Goal: Obtain resource: Obtain resource

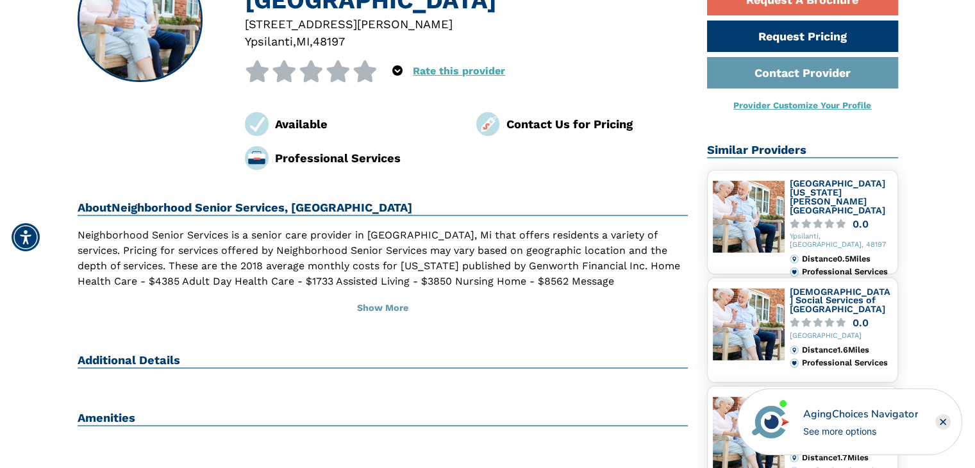
scroll to position [161, 0]
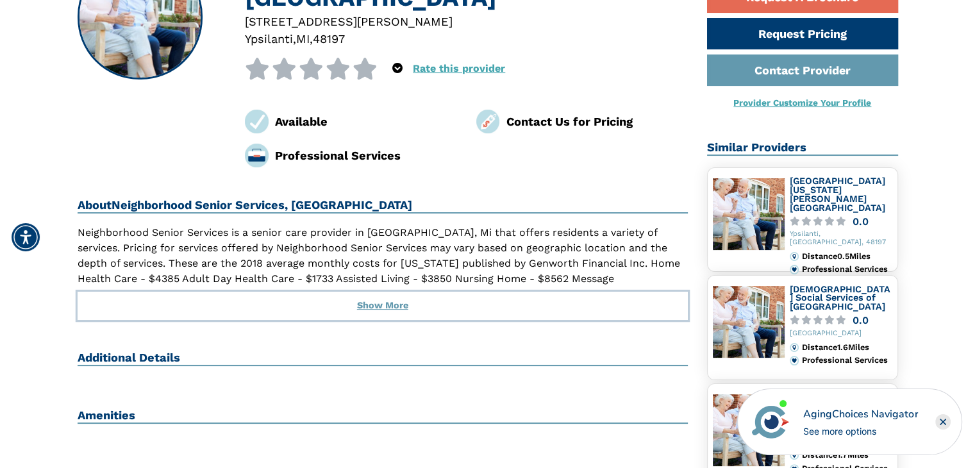
click at [393, 309] on button "Show More" at bounding box center [383, 306] width 611 height 28
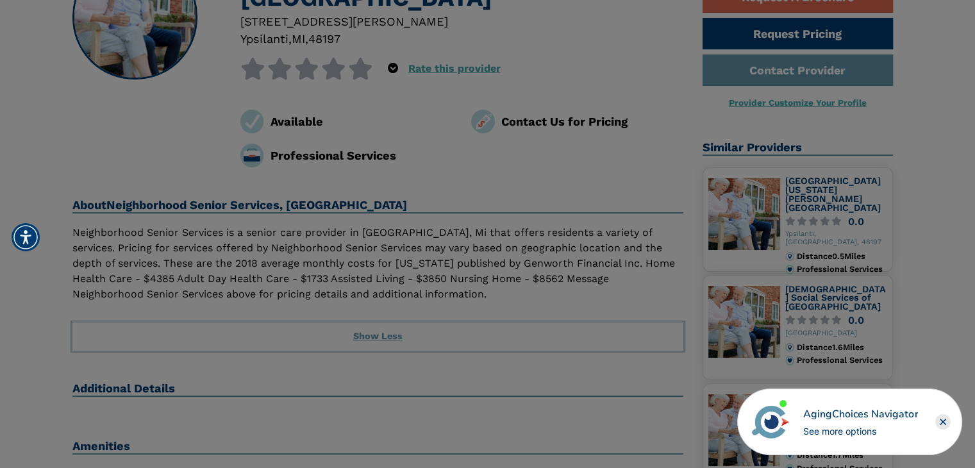
scroll to position [108, 0]
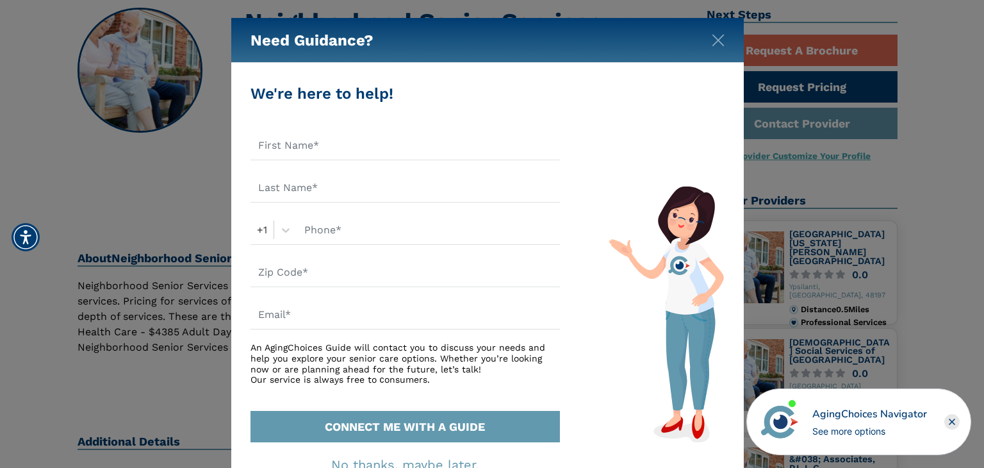
click at [732, 36] on div "Need Guidance?" at bounding box center [487, 40] width 513 height 45
click at [718, 38] on img "Close" at bounding box center [718, 40] width 13 height 13
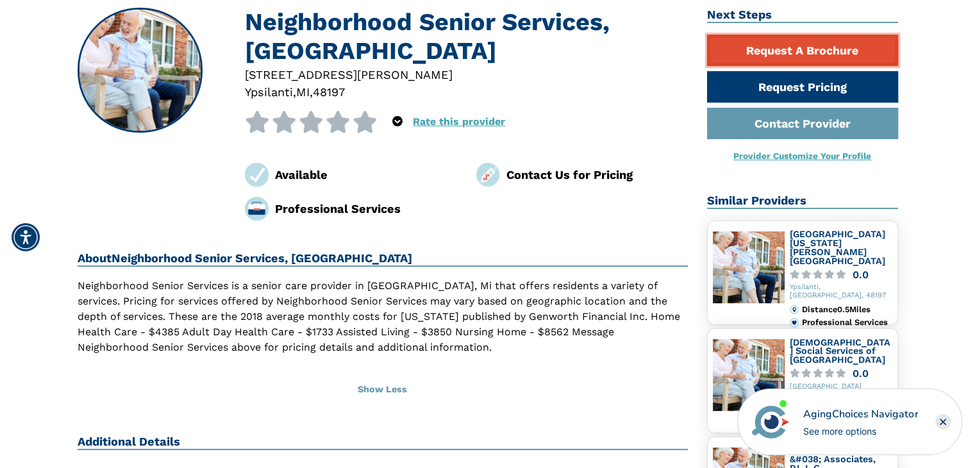
click at [801, 43] on link "Request A Brochure" at bounding box center [802, 50] width 191 height 31
